Goal: Transaction & Acquisition: Purchase product/service

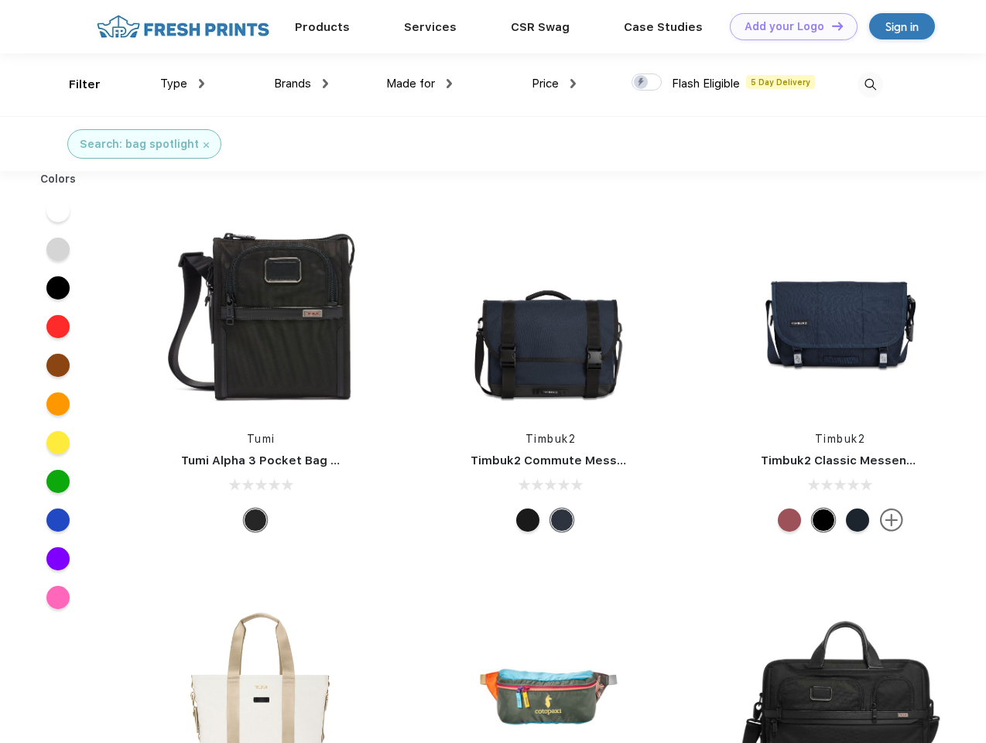
click at [788, 26] on link "Add your Logo Design Tool" at bounding box center [794, 26] width 128 height 27
click at [0, 0] on div "Design Tool" at bounding box center [0, 0] width 0 height 0
click at [831, 26] on link "Add your Logo Design Tool" at bounding box center [794, 26] width 128 height 27
click at [74, 84] on div "Filter" at bounding box center [85, 85] width 32 height 18
click at [183, 84] on span "Type" at bounding box center [173, 84] width 27 height 14
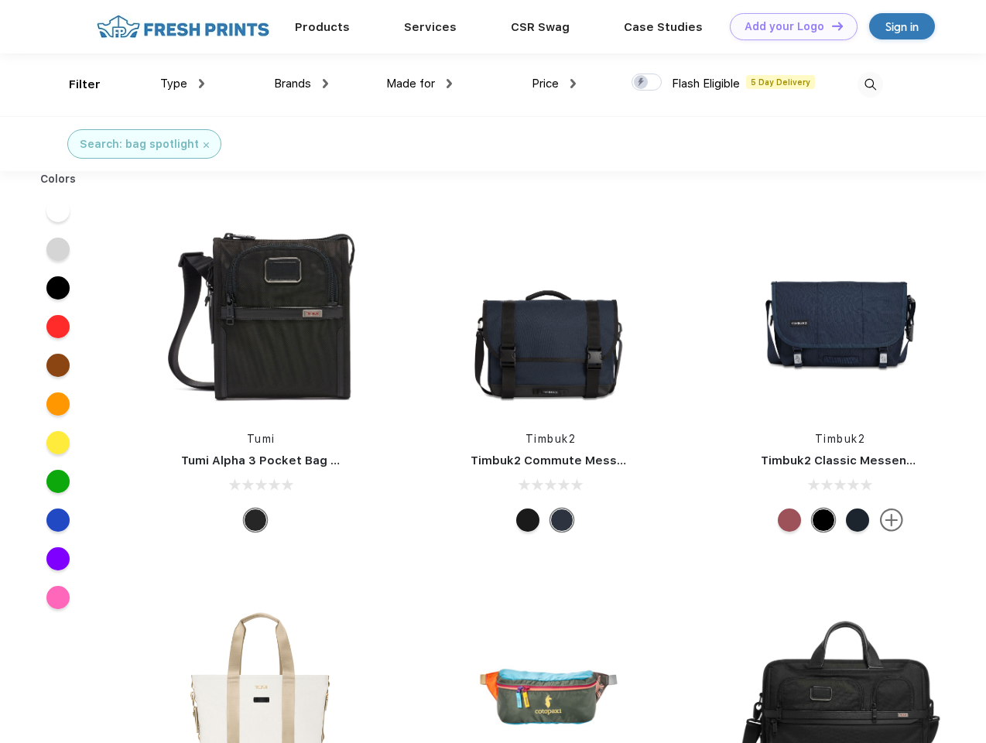
click at [301, 84] on span "Brands" at bounding box center [292, 84] width 37 height 14
click at [420, 84] on span "Made for" at bounding box center [410, 84] width 49 height 14
click at [554, 84] on span "Price" at bounding box center [545, 84] width 27 height 14
click at [647, 83] on div at bounding box center [647, 82] width 30 height 17
click at [642, 83] on input "checkbox" at bounding box center [637, 78] width 10 height 10
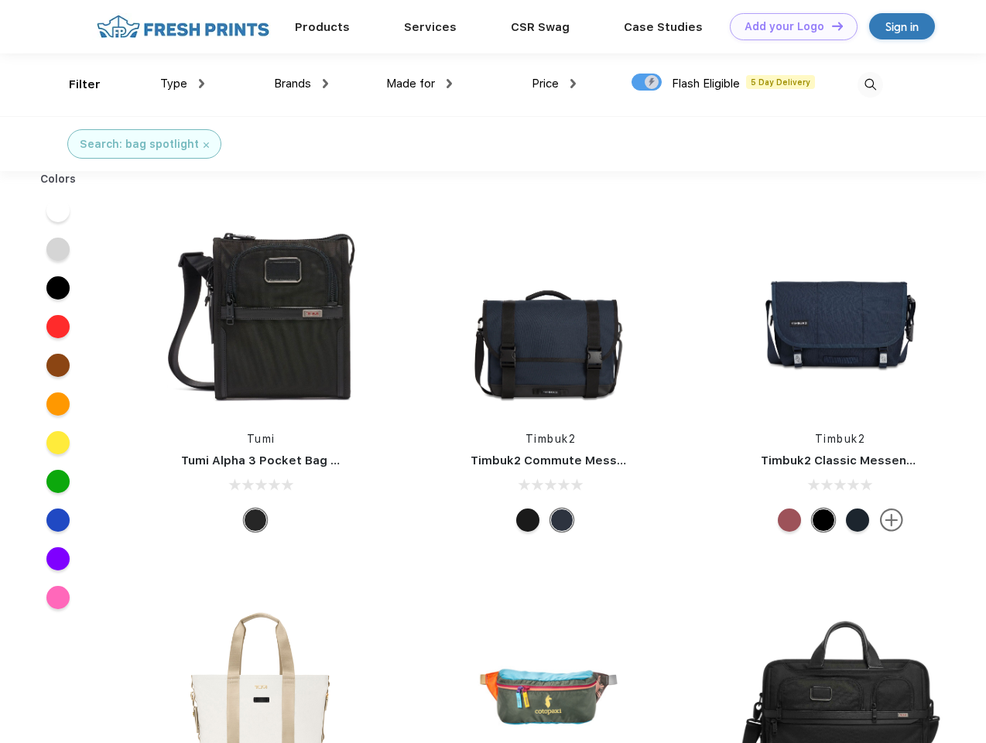
click at [870, 84] on img at bounding box center [871, 85] width 26 height 26
